Goal: Navigation & Orientation: Find specific page/section

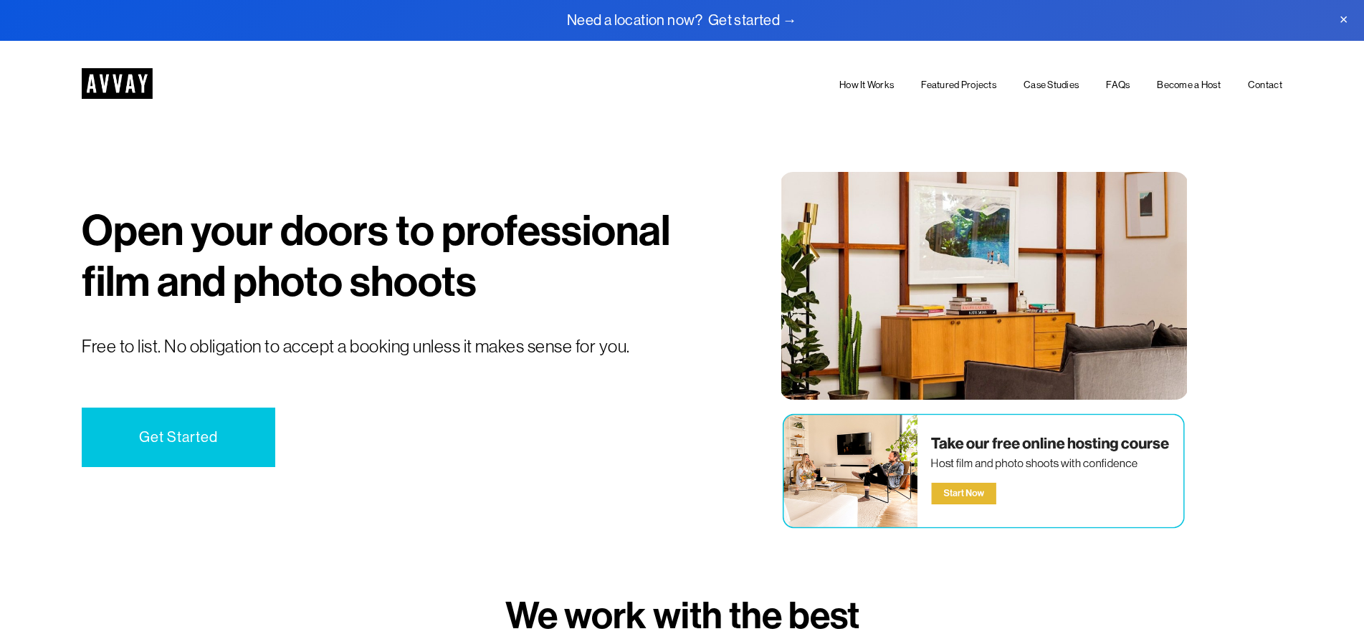
click at [196, 444] on link "Get Started" at bounding box center [179, 437] width 194 height 59
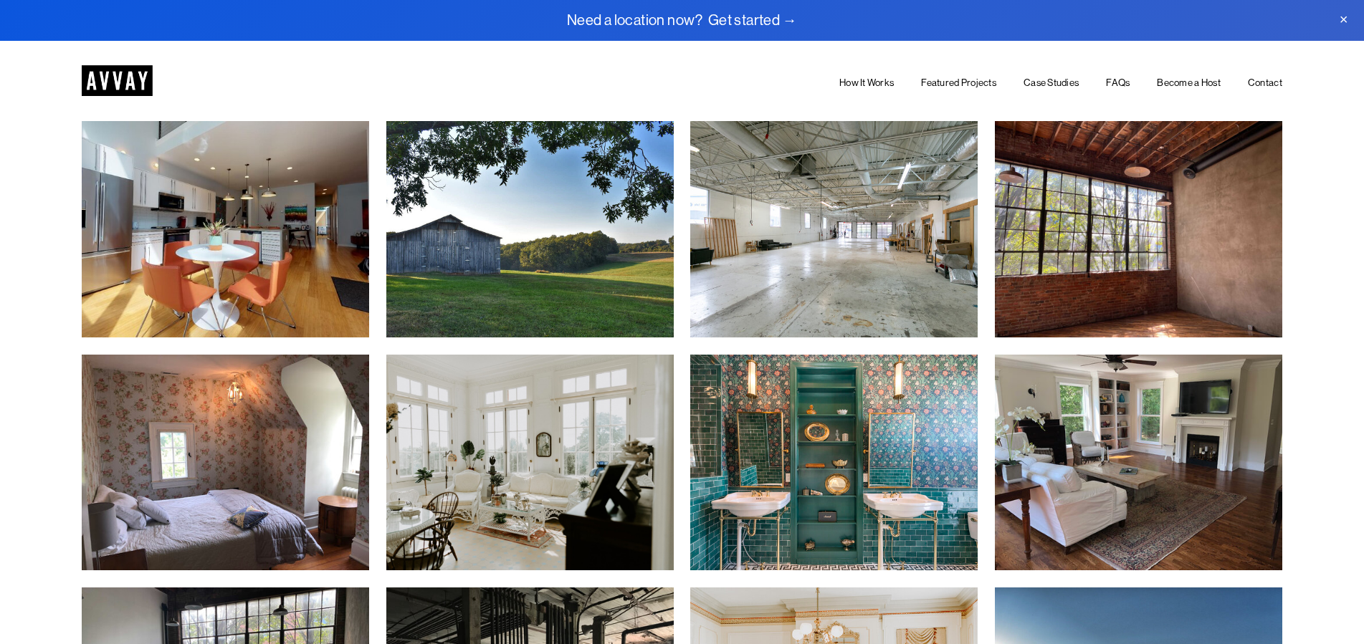
scroll to position [5197, 0]
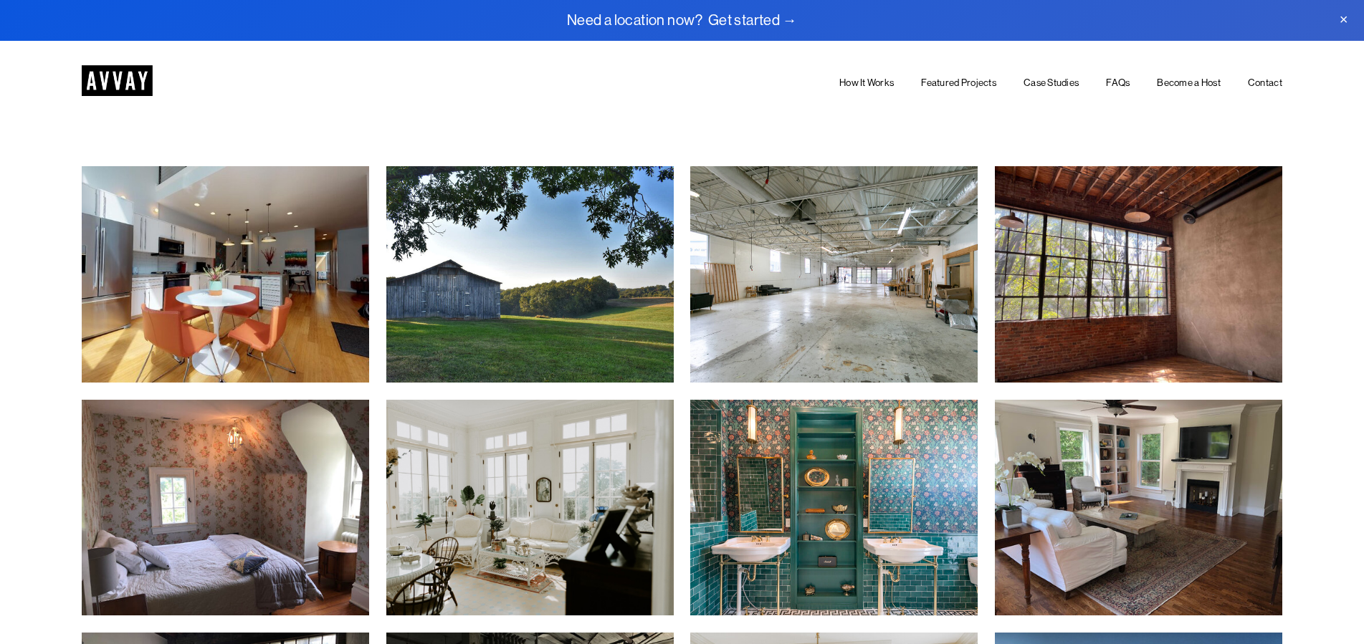
click at [1188, 75] on link "Become a Host" at bounding box center [1189, 83] width 64 height 16
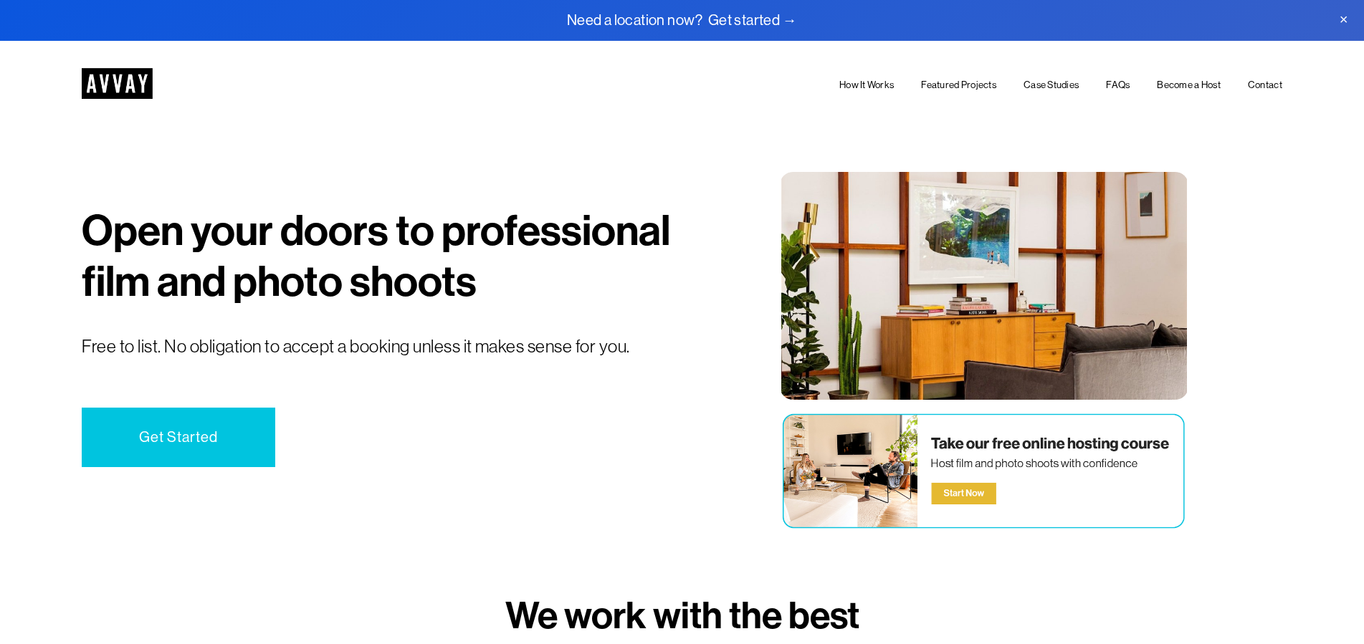
click at [224, 450] on link "Get Started" at bounding box center [179, 437] width 194 height 59
click at [953, 85] on link "Featured Projects" at bounding box center [958, 85] width 75 height 16
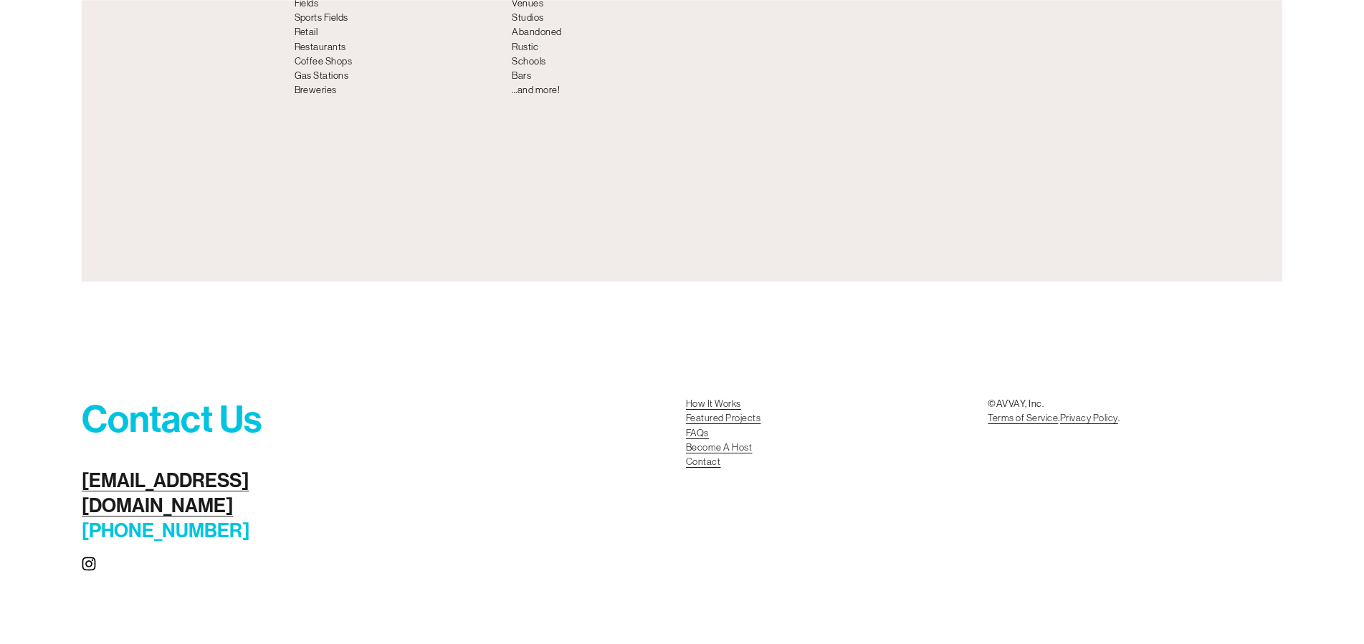
scroll to position [6376, 0]
click at [743, 426] on link "Featured Projects" at bounding box center [723, 418] width 75 height 14
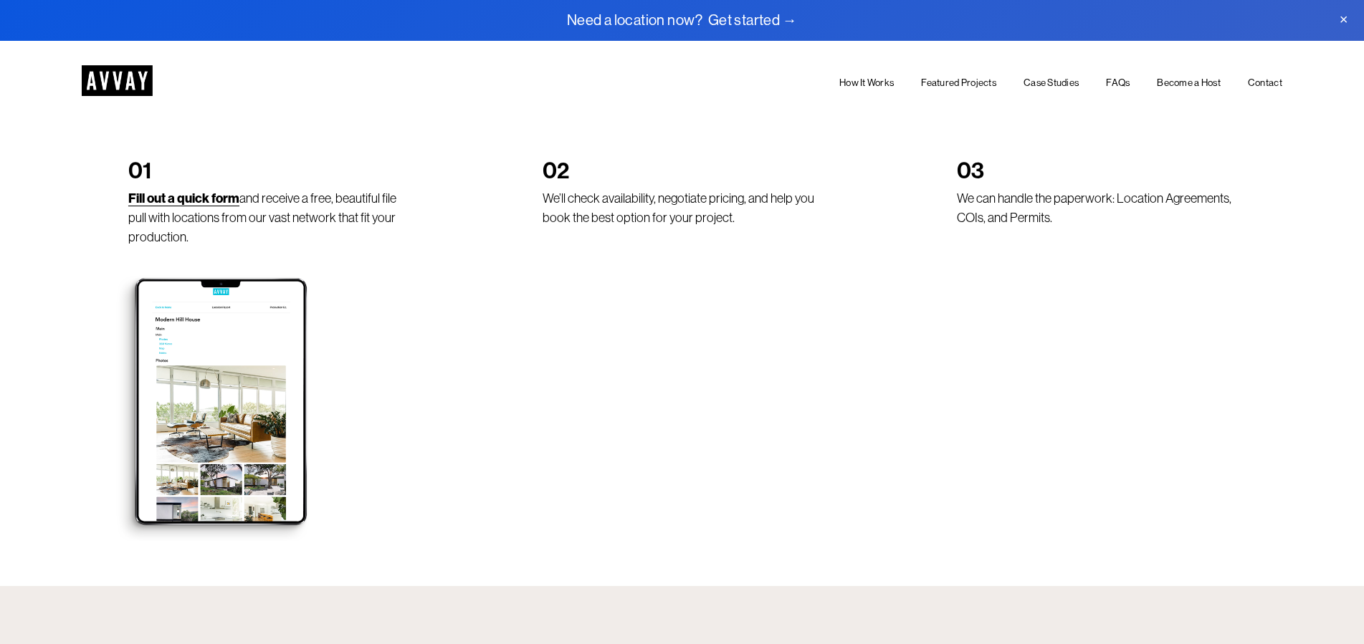
scroll to position [991, 0]
